Goal: Information Seeking & Learning: Learn about a topic

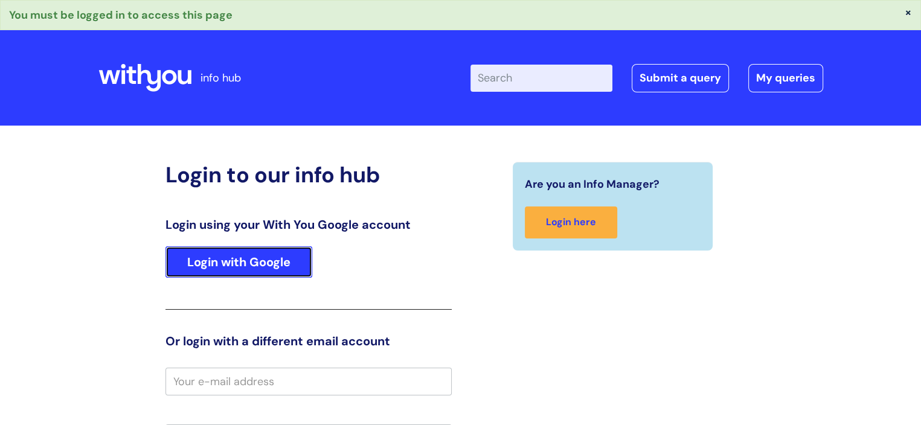
click at [278, 271] on link "Login with Google" at bounding box center [238, 261] width 147 height 31
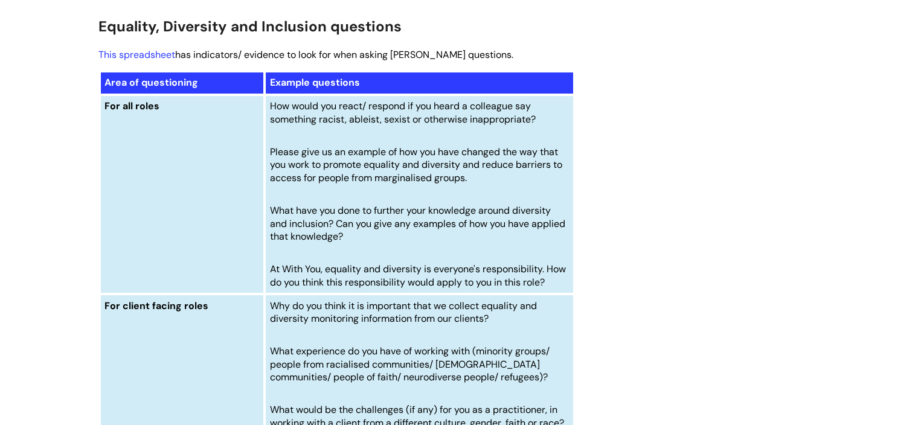
scroll to position [4769, 0]
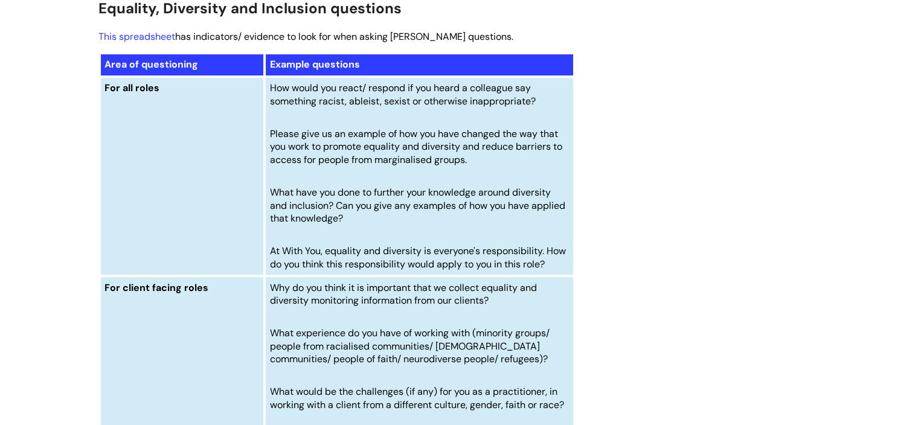
drag, startPoint x: 544, startPoint y: 133, endPoint x: 270, endPoint y: 119, distance: 275.0
click at [270, 107] on p "How would you react/ respond if you heard a colleague say something racist, abl…" at bounding box center [419, 94] width 299 height 26
copy span "How would you react/ respond if you heard a colleague say something racist, abl…"
